Goal: Task Accomplishment & Management: Use online tool/utility

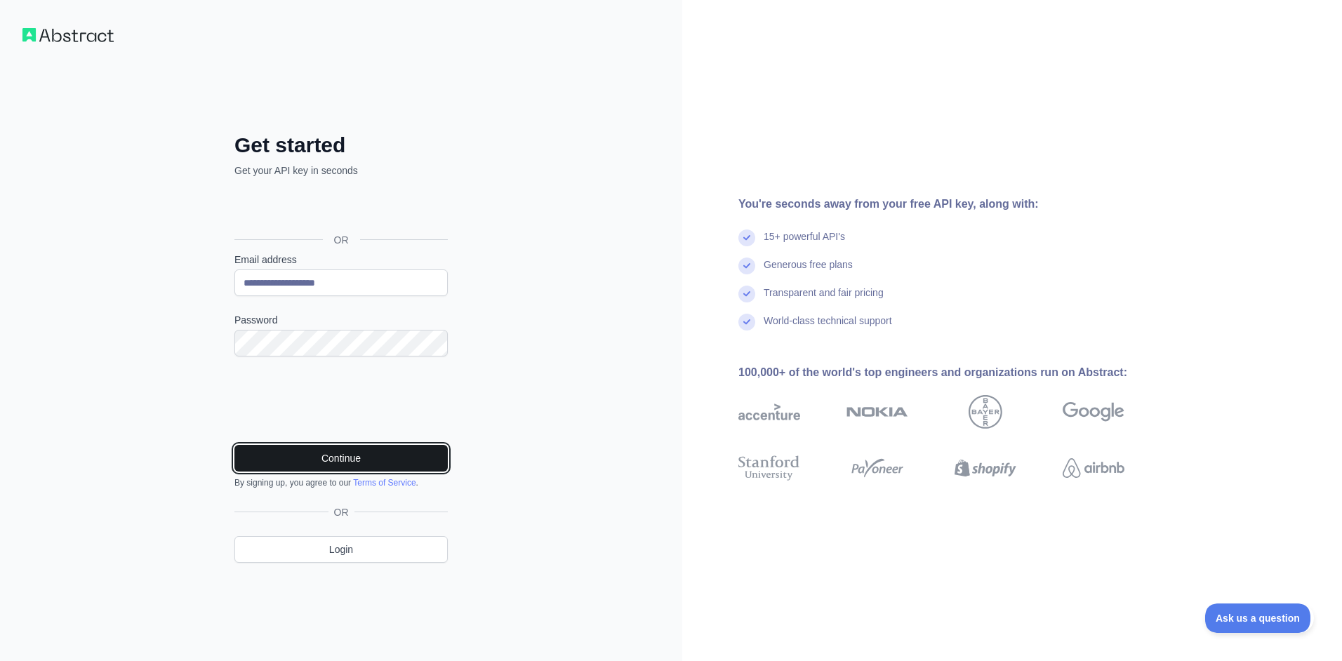
click at [340, 463] on button "Continue" at bounding box center [340, 458] width 213 height 27
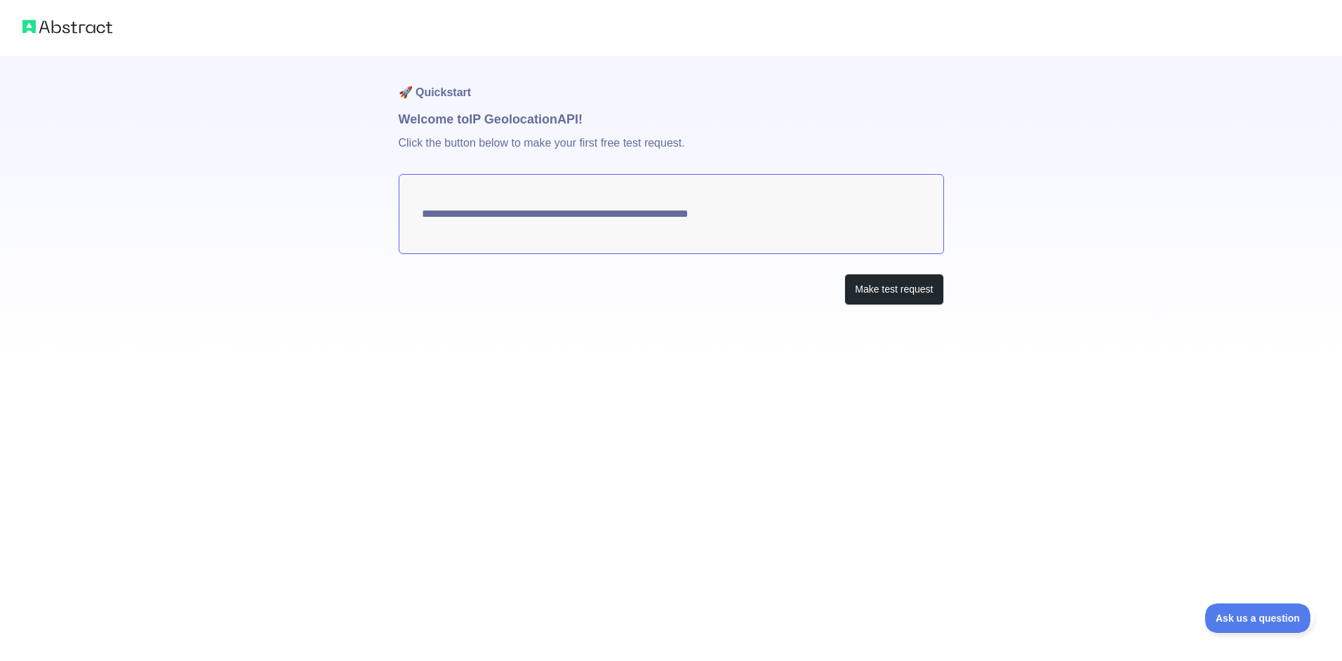
click at [426, 227] on textarea "**********" at bounding box center [671, 214] width 545 height 80
drag, startPoint x: 423, startPoint y: 213, endPoint x: 546, endPoint y: 222, distance: 123.9
click at [543, 222] on textarea "**********" at bounding box center [671, 214] width 545 height 80
